Goal: Information Seeking & Learning: Learn about a topic

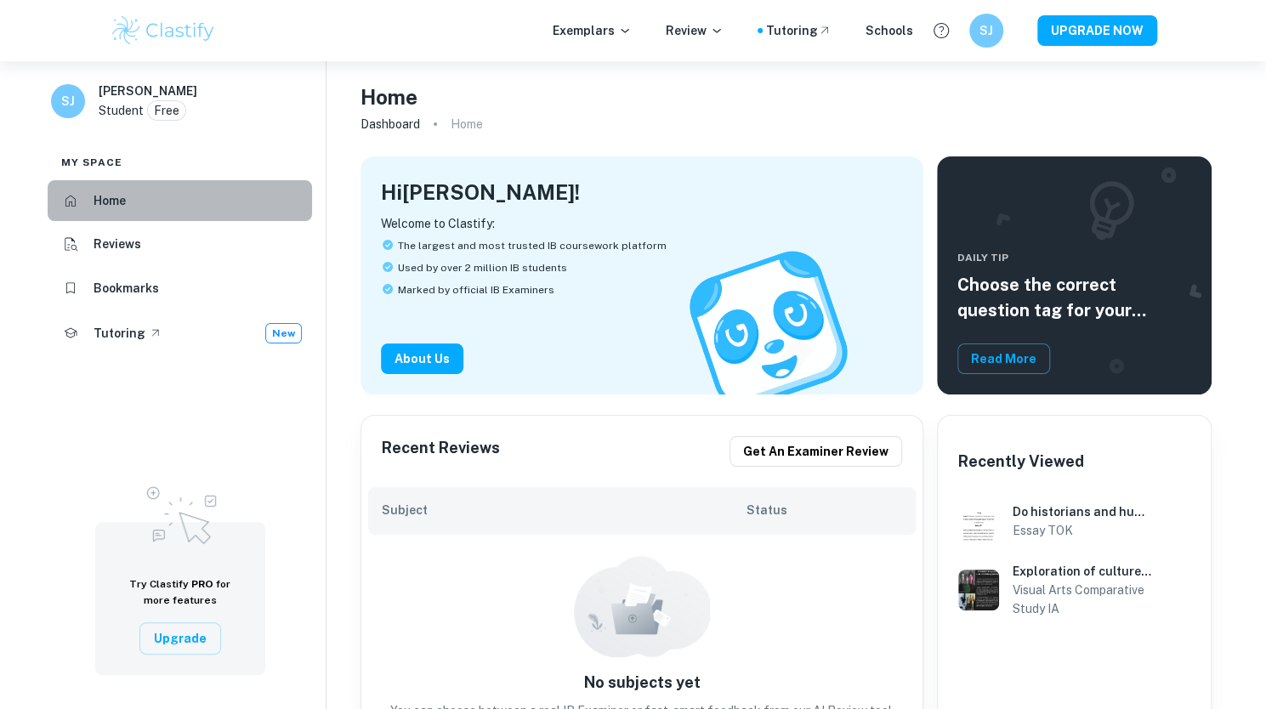
click at [136, 203] on li "Home" at bounding box center [180, 200] width 264 height 41
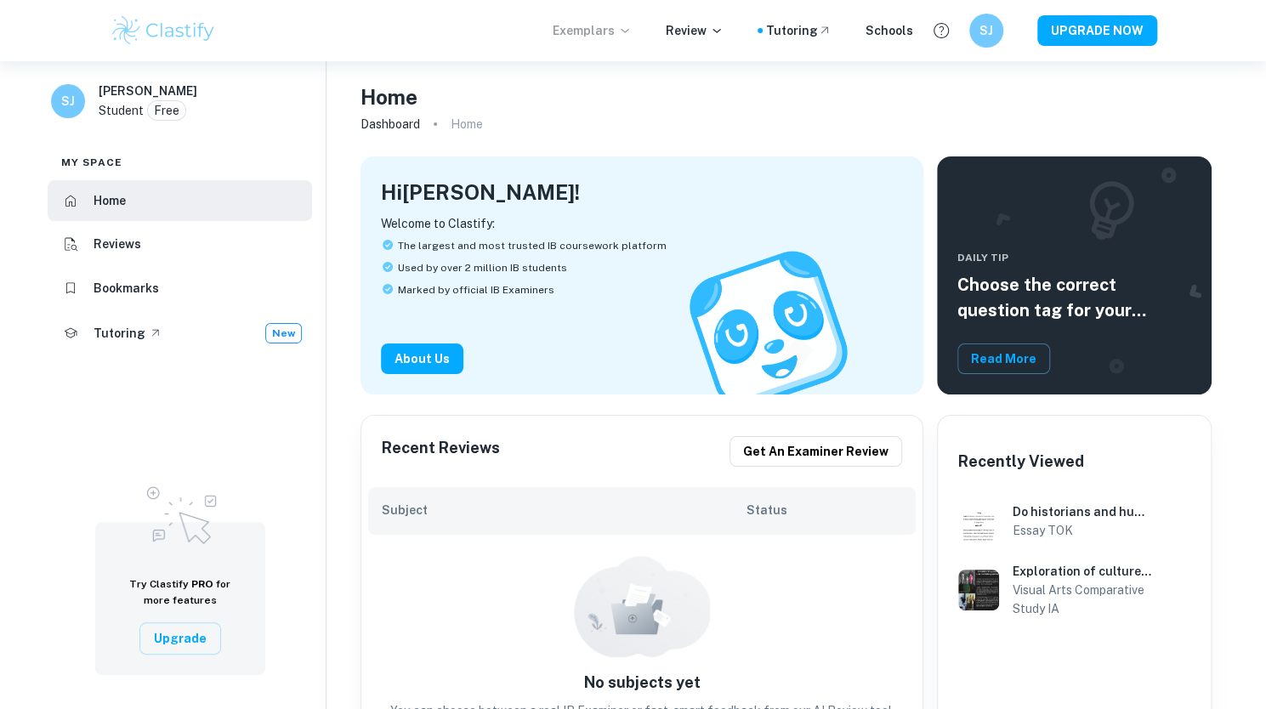
click at [598, 37] on p "Exemplars" at bounding box center [592, 30] width 79 height 19
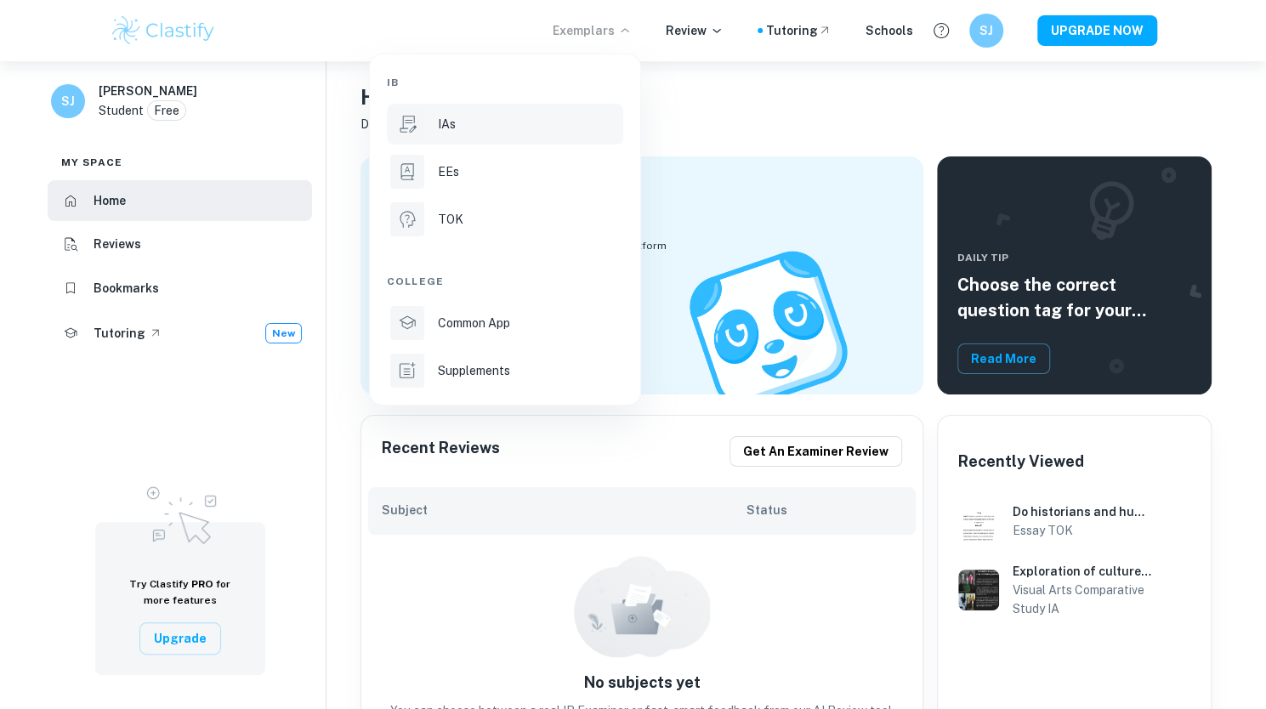
click at [438, 121] on p "IAs" at bounding box center [447, 124] width 18 height 19
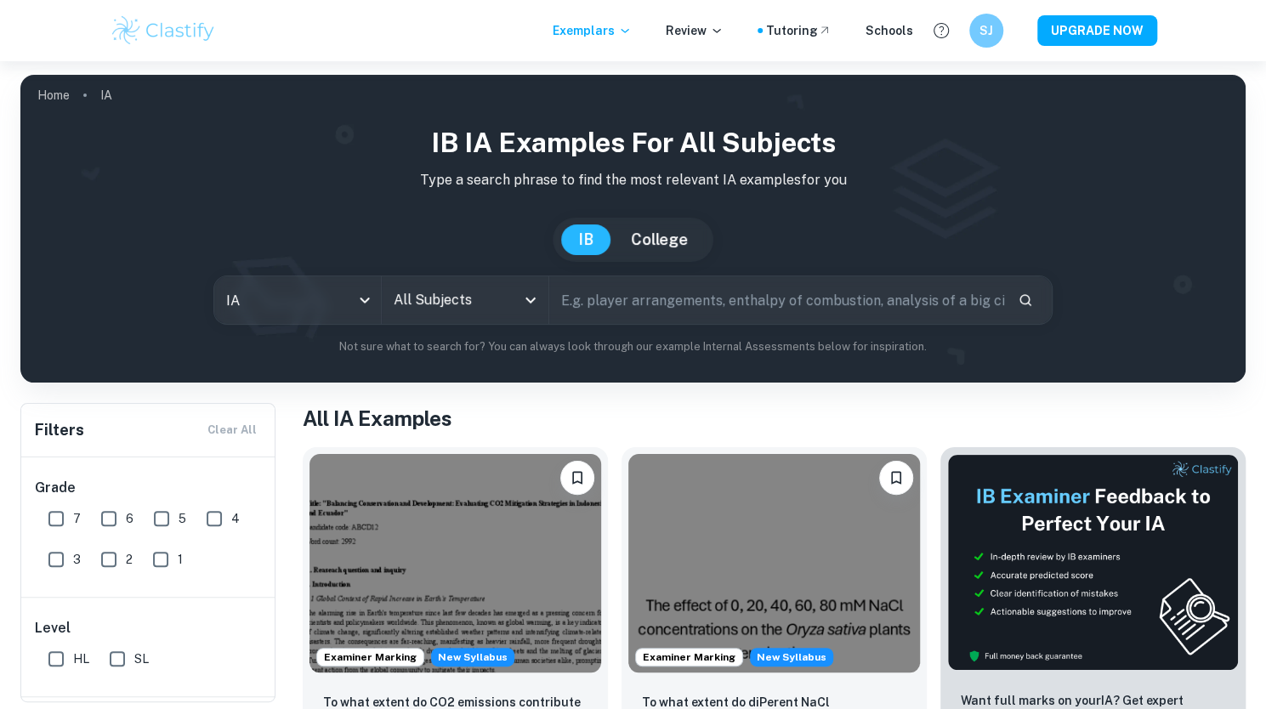
click at [621, 298] on input "text" at bounding box center [776, 300] width 455 height 48
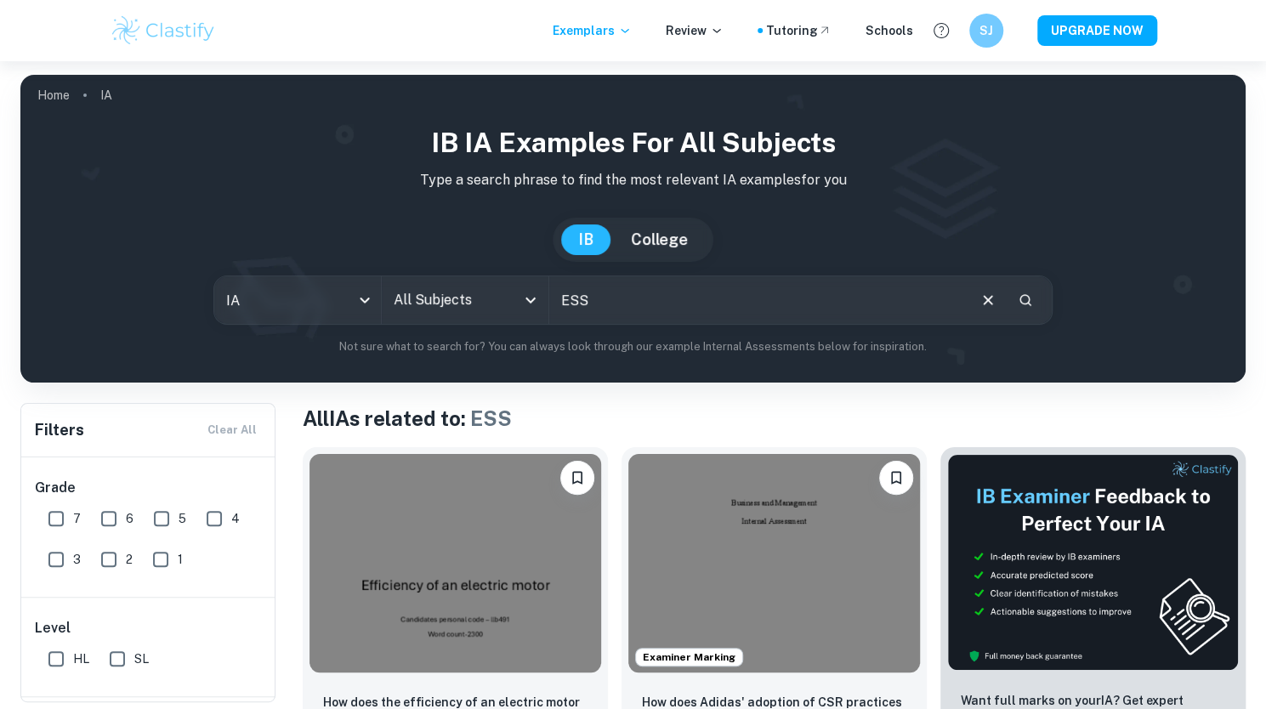
click at [597, 298] on input "ESS" at bounding box center [757, 300] width 416 height 48
type input "Environmental systems and societies"
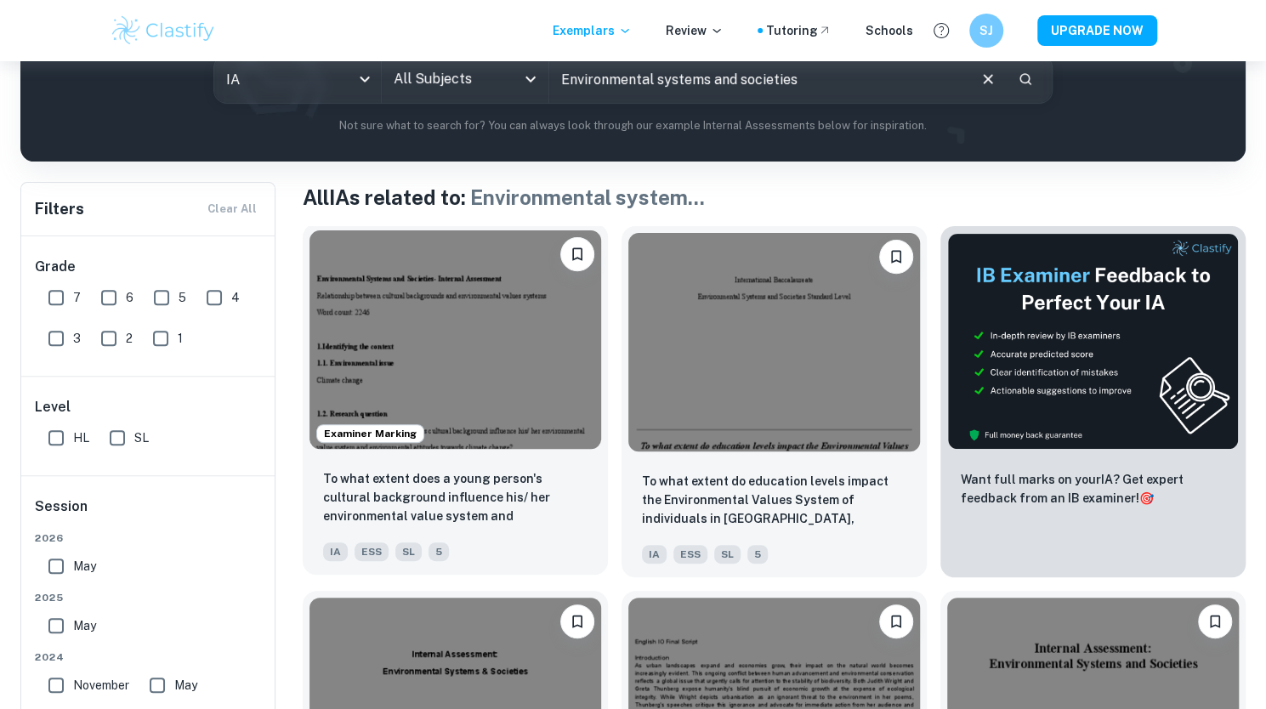
scroll to position [344, 0]
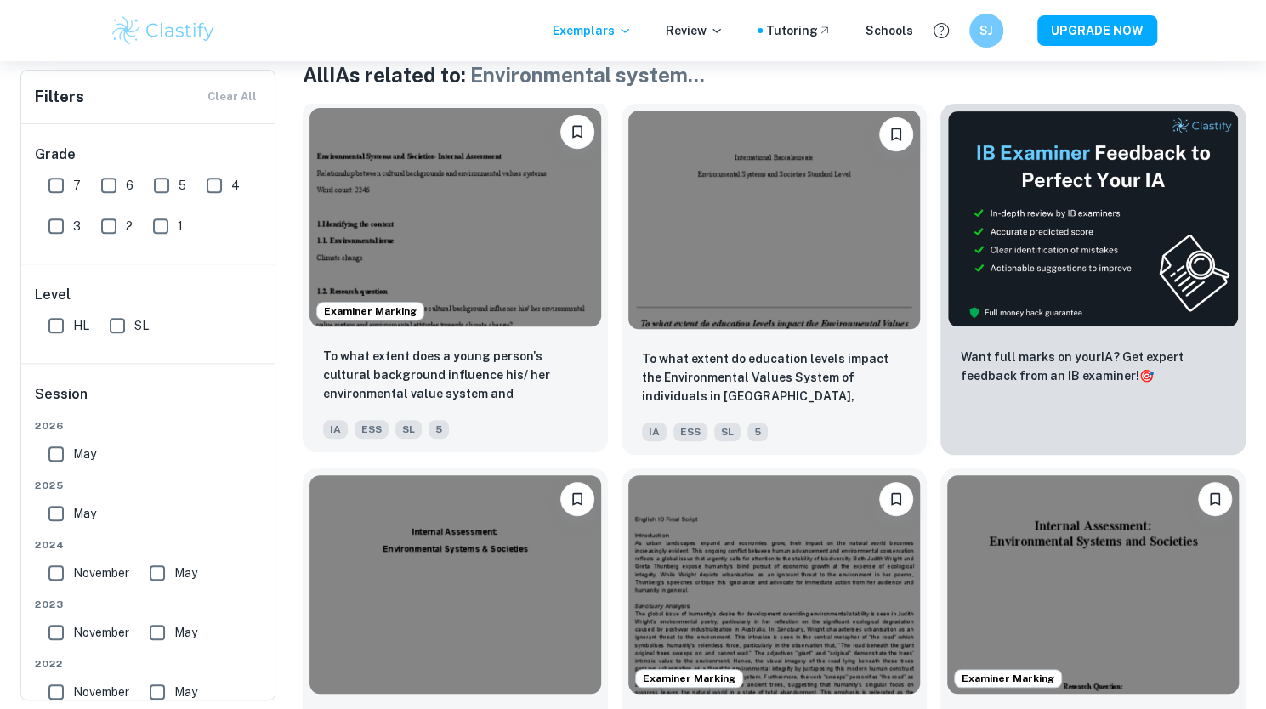
click at [329, 247] on img at bounding box center [456, 217] width 292 height 219
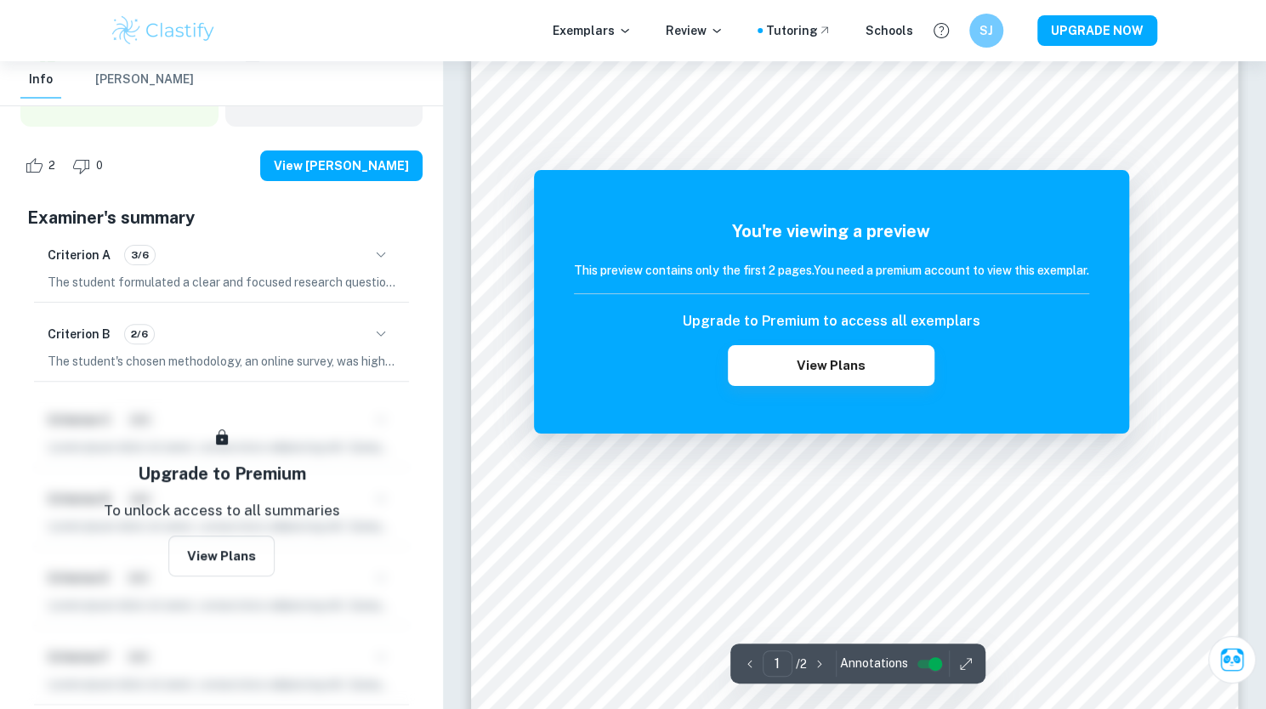
scroll to position [167, 0]
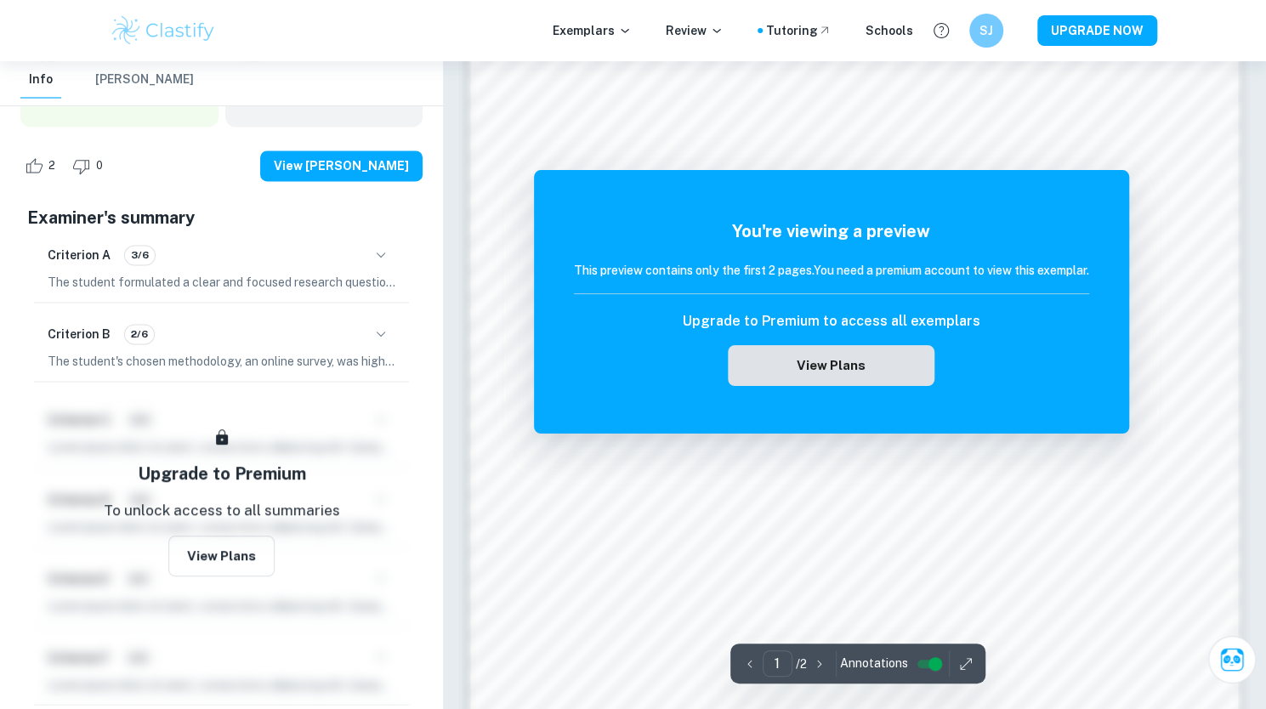
scroll to position [1409, 0]
click at [624, 361] on button "View Plans" at bounding box center [831, 365] width 206 height 41
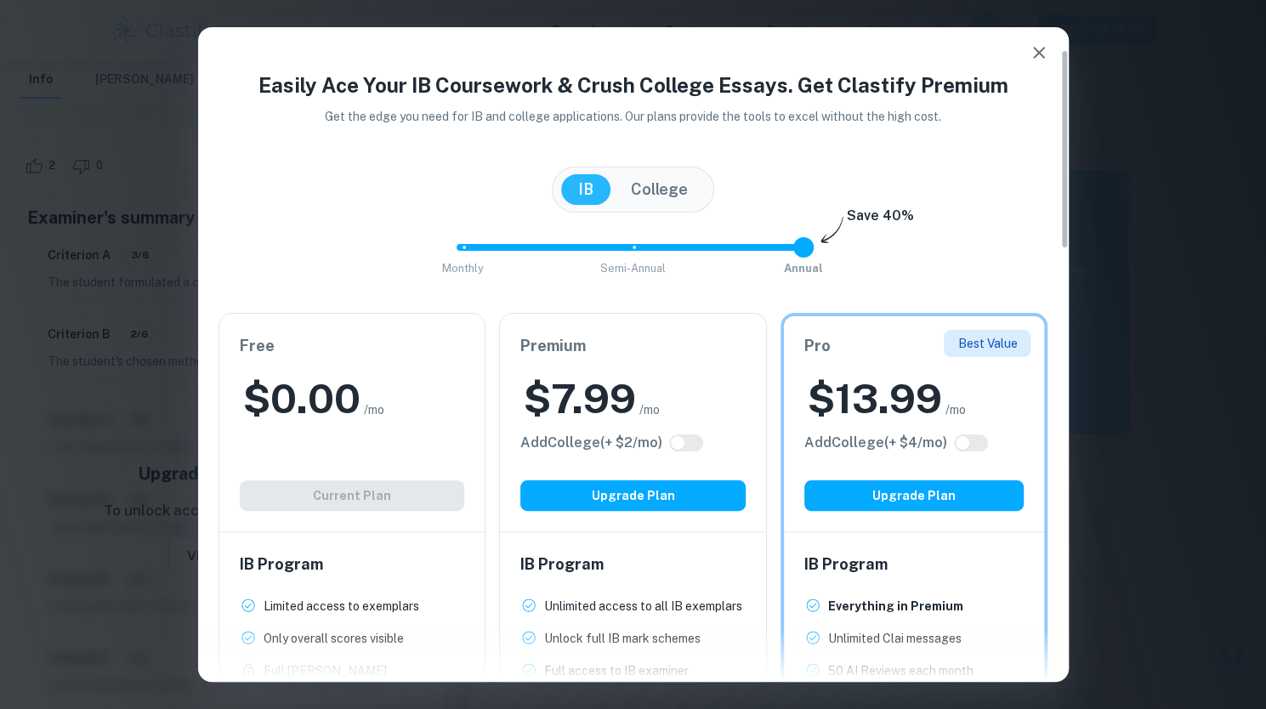
scroll to position [0, 0]
click at [624, 189] on button "College" at bounding box center [659, 189] width 91 height 31
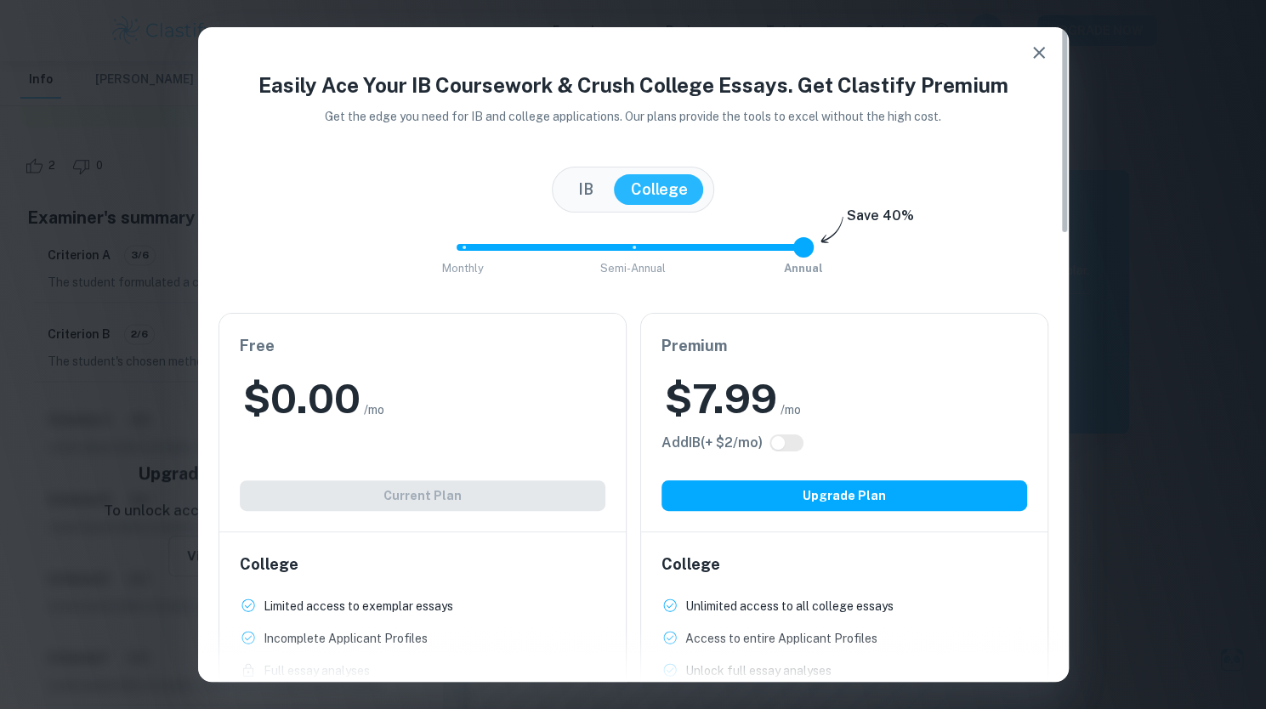
click at [611, 185] on div "[GEOGRAPHIC_DATA]" at bounding box center [633, 189] width 144 height 31
click at [583, 201] on button "IB" at bounding box center [585, 189] width 49 height 31
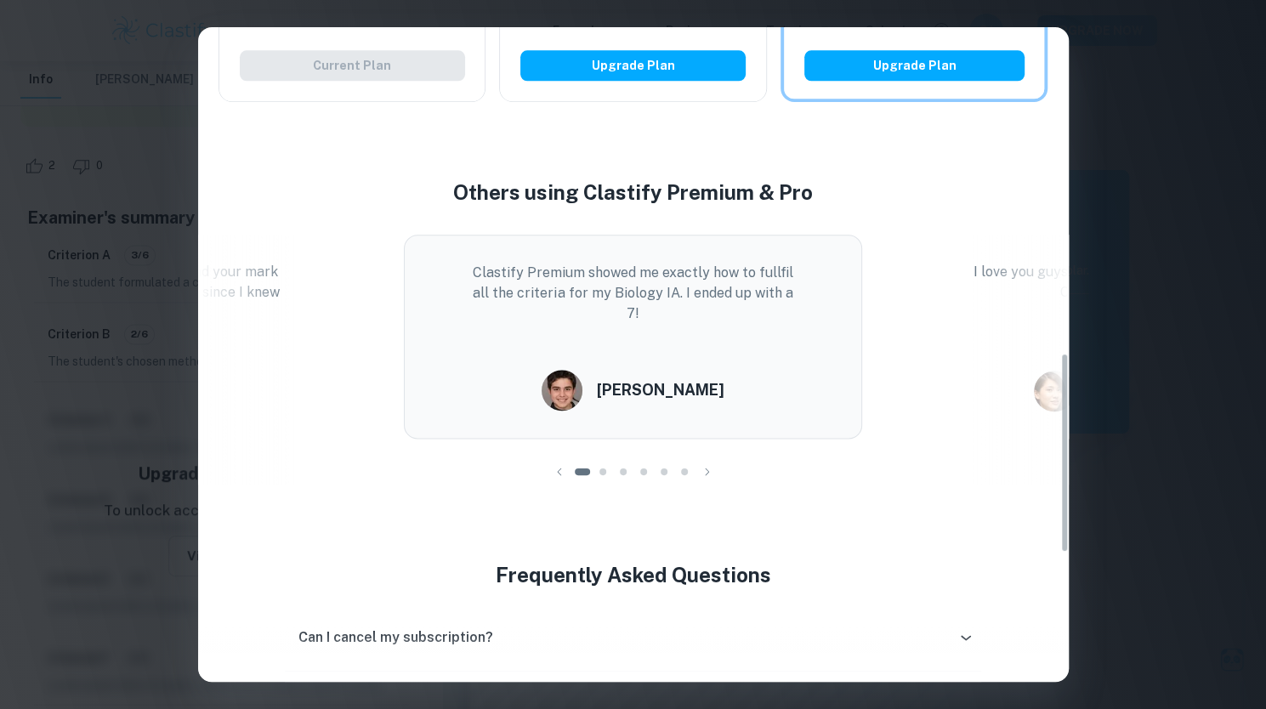
scroll to position [1066, 0]
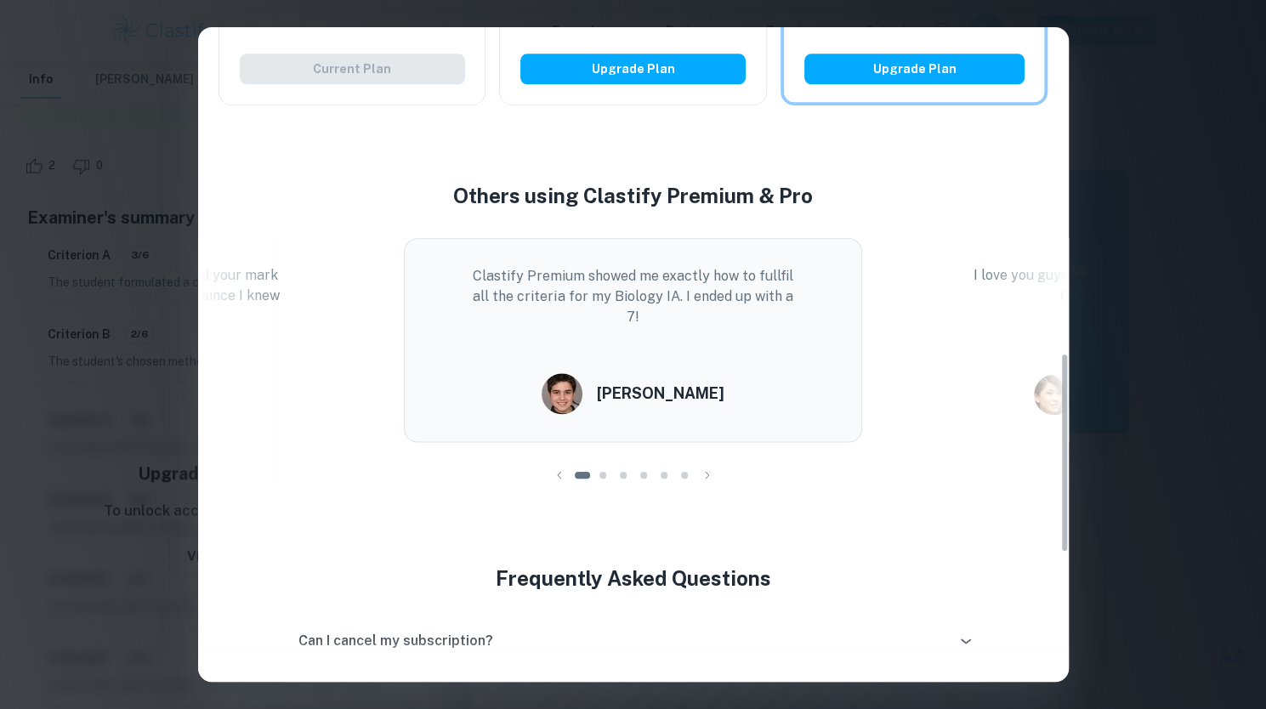
click at [605, 470] on div at bounding box center [603, 475] width 20 height 20
click at [624, 470] on div at bounding box center [623, 475] width 20 height 20
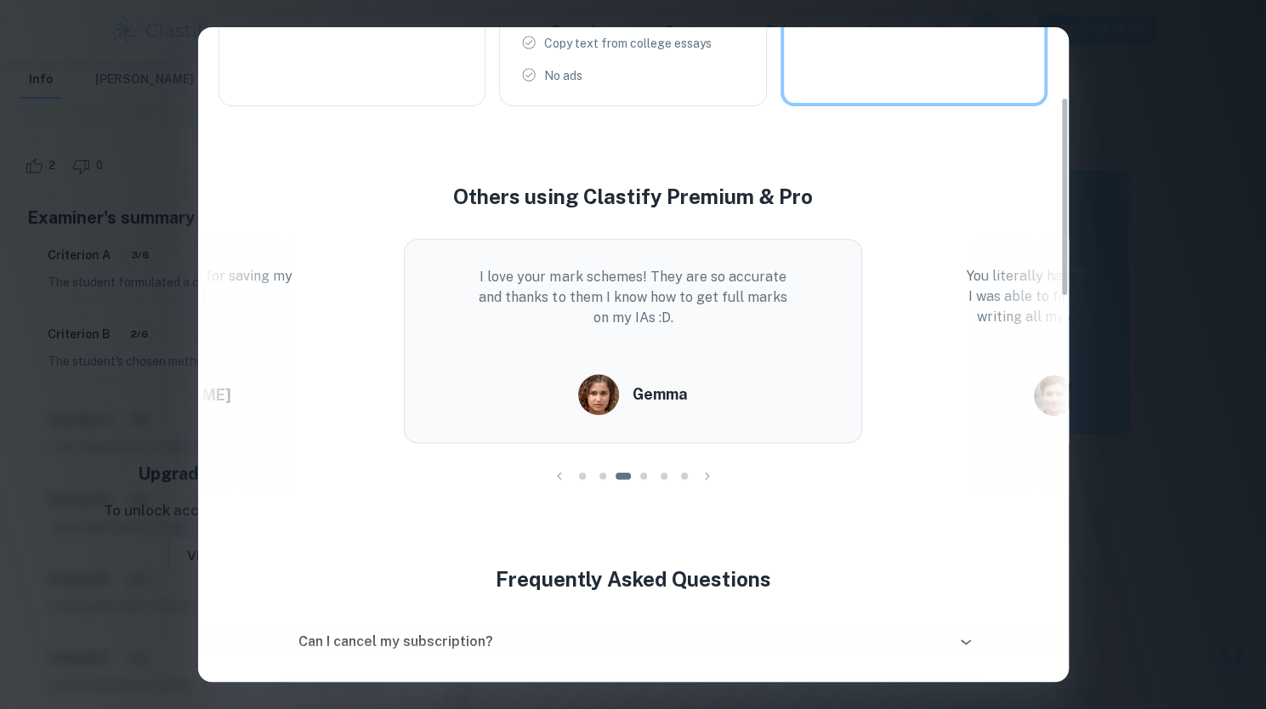
scroll to position [0, 0]
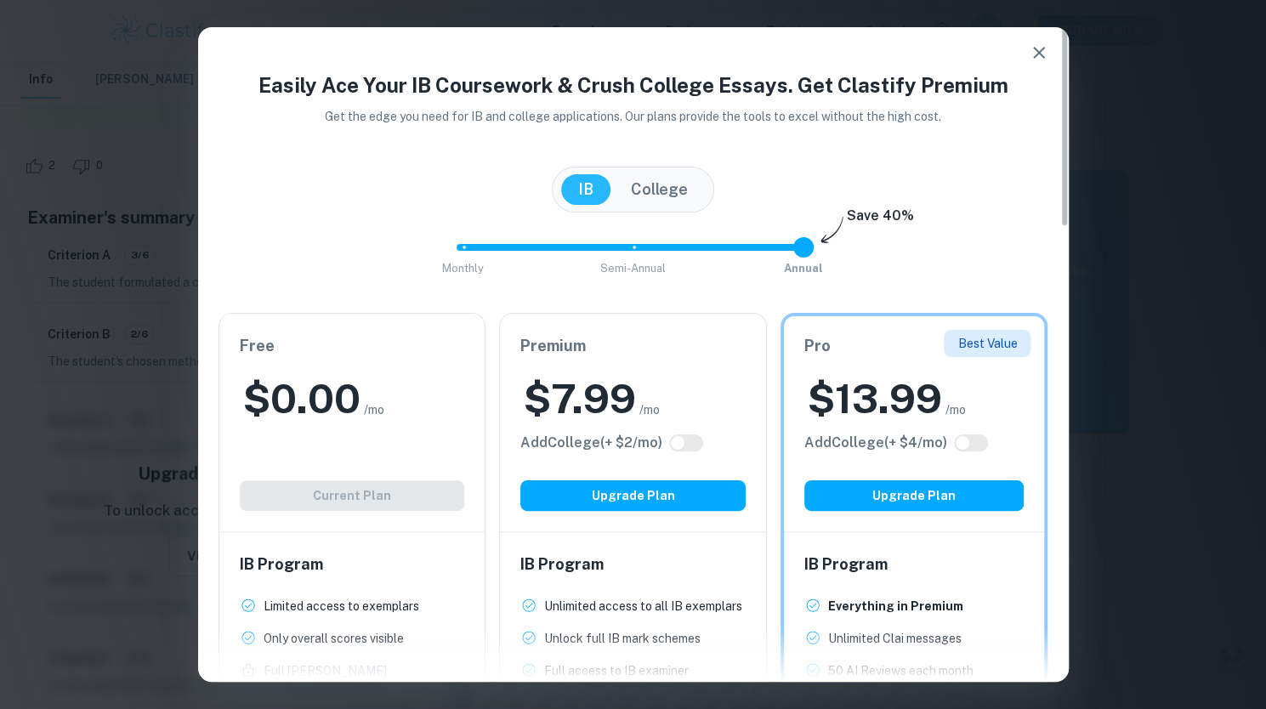
click at [624, 51] on icon "button" at bounding box center [1039, 53] width 12 height 12
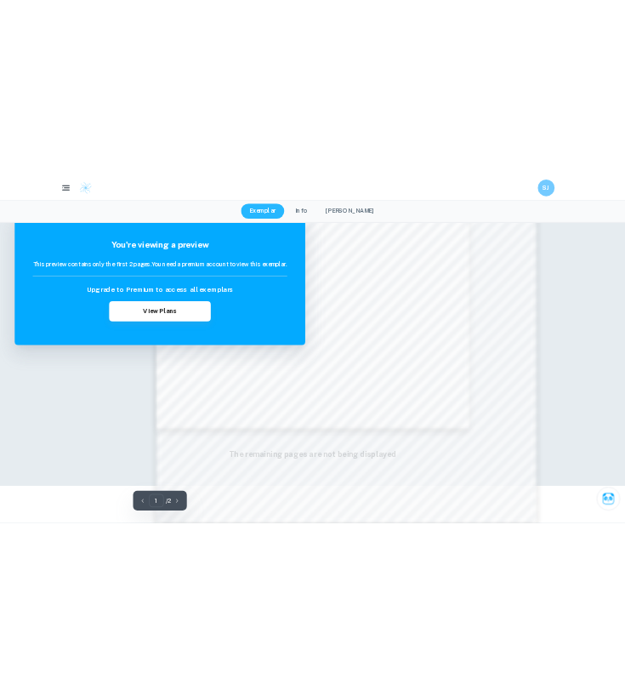
scroll to position [1248, 0]
